Goal: Task Accomplishment & Management: Complete application form

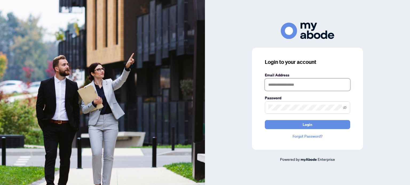
click at [289, 80] on input "text" at bounding box center [307, 85] width 85 height 12
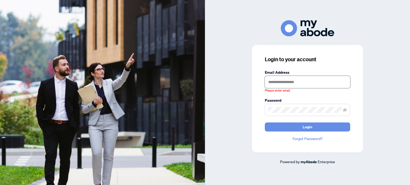
type input "**********"
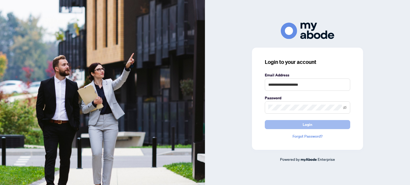
click at [316, 124] on button "Login" at bounding box center [307, 124] width 85 height 9
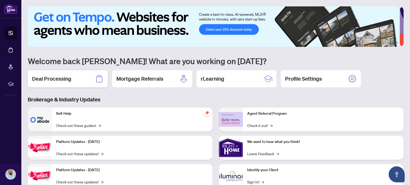
click at [85, 82] on div "Deal Processing" at bounding box center [68, 78] width 80 height 17
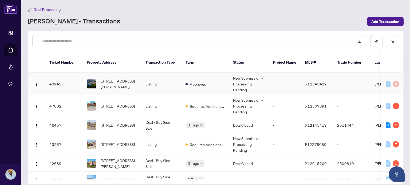
click at [139, 80] on td "[STREET_ADDRESS][PERSON_NAME]" at bounding box center [111, 84] width 59 height 22
click at [207, 105] on td "Requires Additional Docs" at bounding box center [204, 106] width 47 height 22
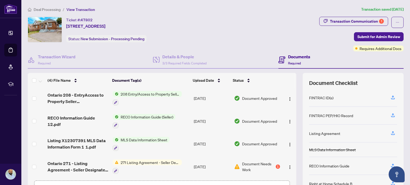
scroll to position [1, 0]
click at [355, 22] on div "Transaction Communication 1" at bounding box center [357, 21] width 54 height 9
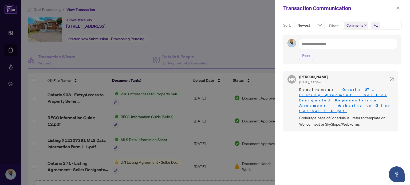
click at [396, 6] on span "button" at bounding box center [398, 8] width 4 height 9
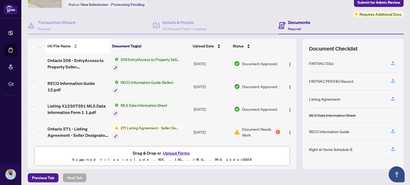
scroll to position [37, 0]
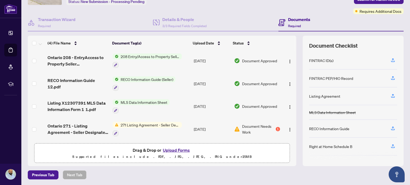
click at [168, 151] on button "Upload Forms" at bounding box center [176, 150] width 30 height 7
click at [172, 150] on button "Upload Forms" at bounding box center [176, 150] width 30 height 7
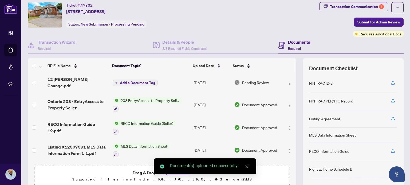
scroll to position [0, 0]
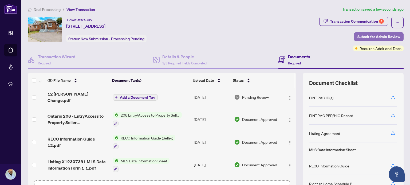
click at [372, 36] on span "Submit for Admin Review" at bounding box center [378, 37] width 43 height 9
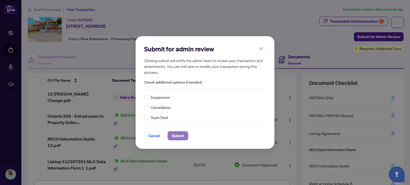
click at [182, 133] on span "Submit" at bounding box center [178, 136] width 12 height 9
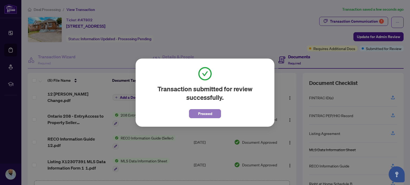
click at [207, 113] on span "Proceed" at bounding box center [205, 114] width 14 height 9
